Goal: Check status: Check status

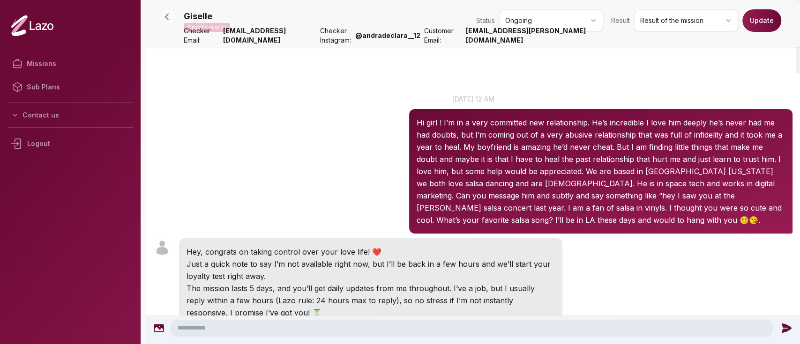
click at [161, 20] on button at bounding box center [166, 16] width 19 height 19
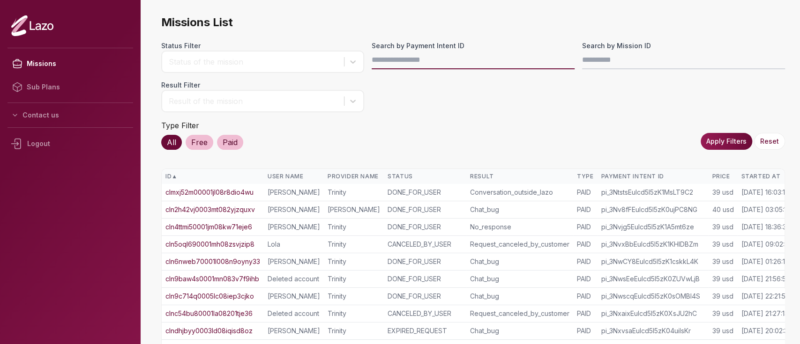
click at [419, 57] on input "Search by Payment Intent ID" at bounding box center [473, 60] width 203 height 19
paste input "**********"
type input "**********"
click at [725, 148] on button "Apply Filters" at bounding box center [726, 141] width 52 height 17
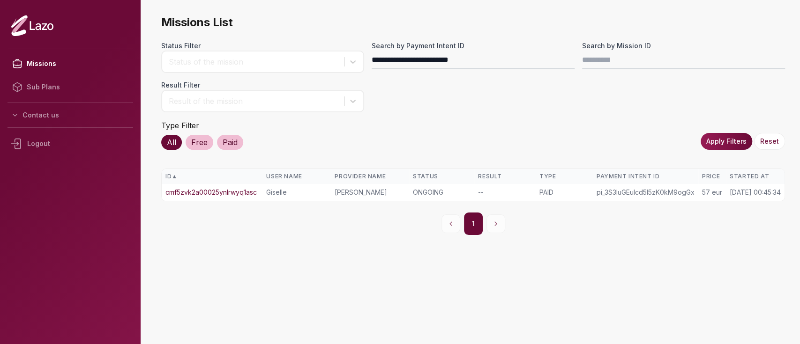
click at [218, 193] on link "cmf5zvk2a00025ynlrwyq1asc" at bounding box center [210, 192] width 91 height 9
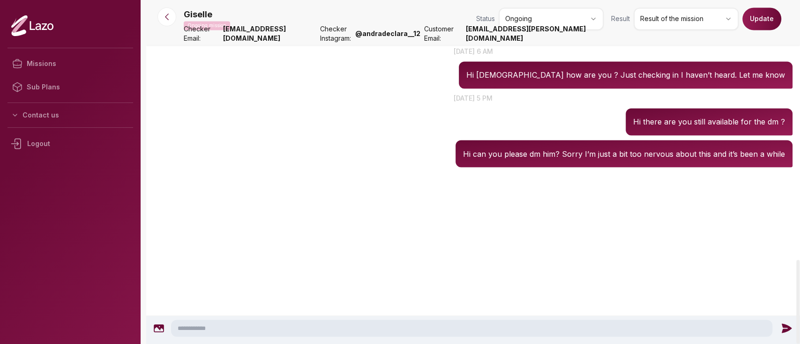
scroll to position [1183, 0]
drag, startPoint x: 613, startPoint y: 36, endPoint x: 527, endPoint y: 43, distance: 86.1
click at [527, 43] on nav "Giselle Ongoing mission Status Ongoing Result Result of the mission Update Chec…" at bounding box center [473, 22] width 654 height 45
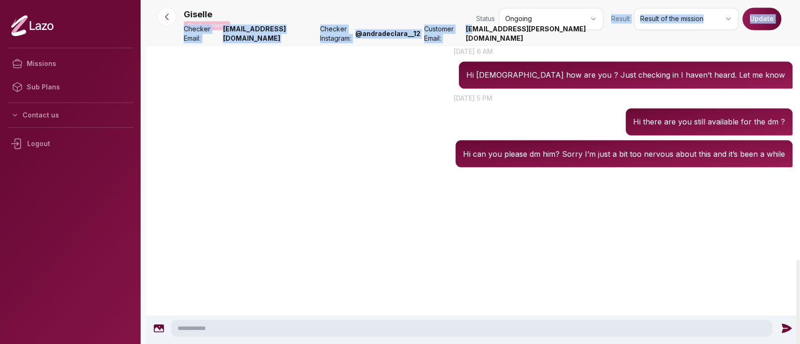
click at [527, 43] on nav "Giselle Ongoing mission Status Ongoing Result Result of the mission Update Chec…" at bounding box center [473, 22] width 654 height 45
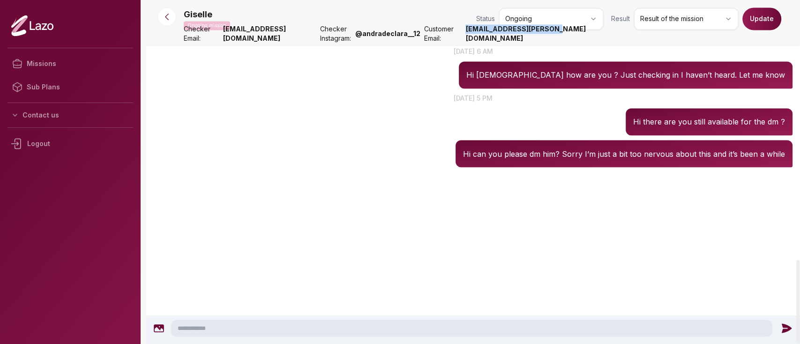
drag, startPoint x: 520, startPoint y: 40, endPoint x: 601, endPoint y: 42, distance: 81.6
click at [601, 42] on strong "[EMAIL_ADDRESS][PERSON_NAME][DOMAIN_NAME]" at bounding box center [534, 33] width 138 height 19
copy strong "[EMAIL_ADDRESS][PERSON_NAME][DOMAIN_NAME]"
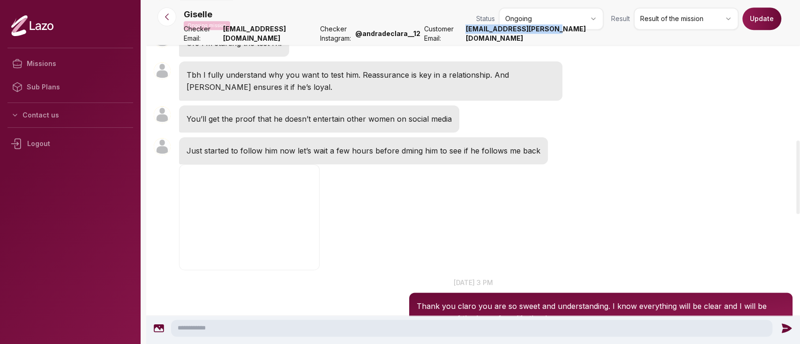
scroll to position [658, 0]
